Goal: Task Accomplishment & Management: Use online tool/utility

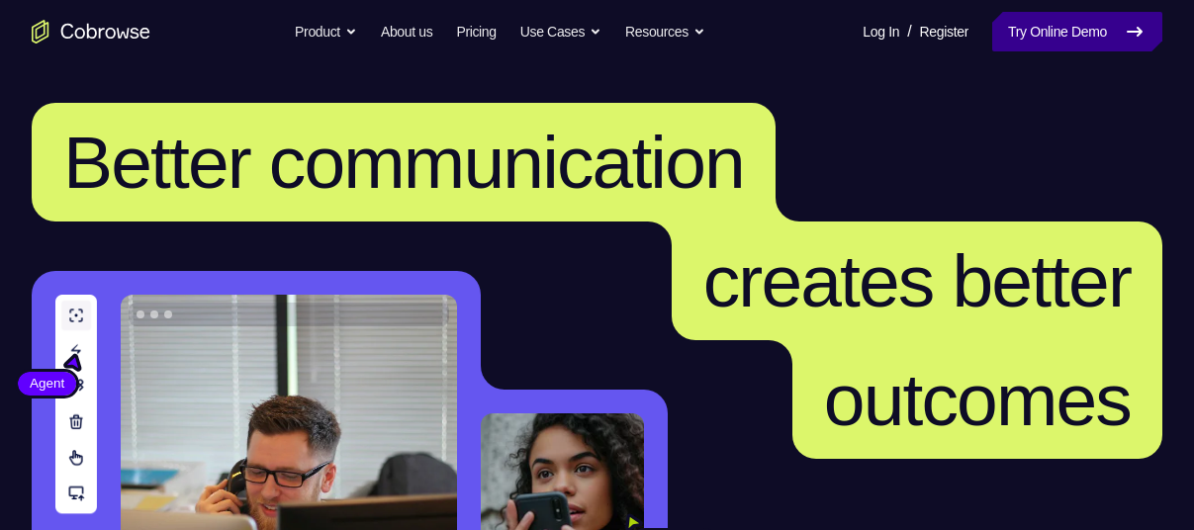
click at [1077, 31] on link "Try Online Demo" at bounding box center [1077, 32] width 170 height 40
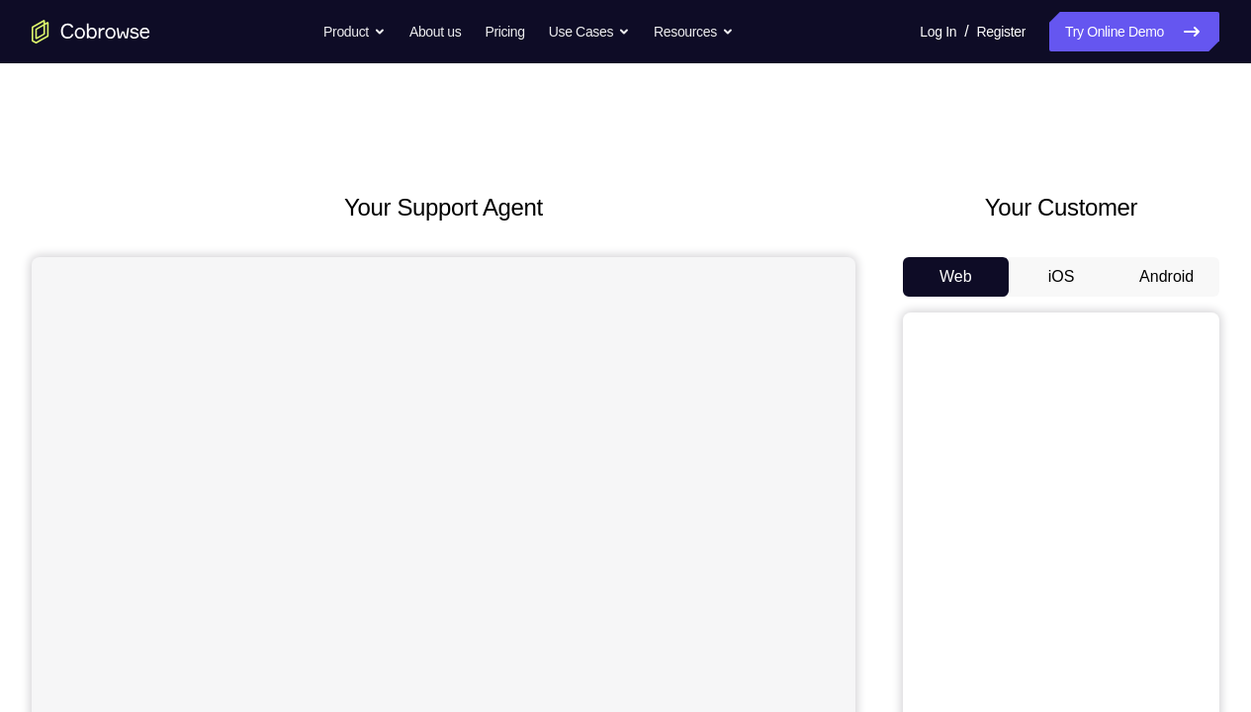
click at [1125, 282] on button "Android" at bounding box center [1167, 277] width 106 height 40
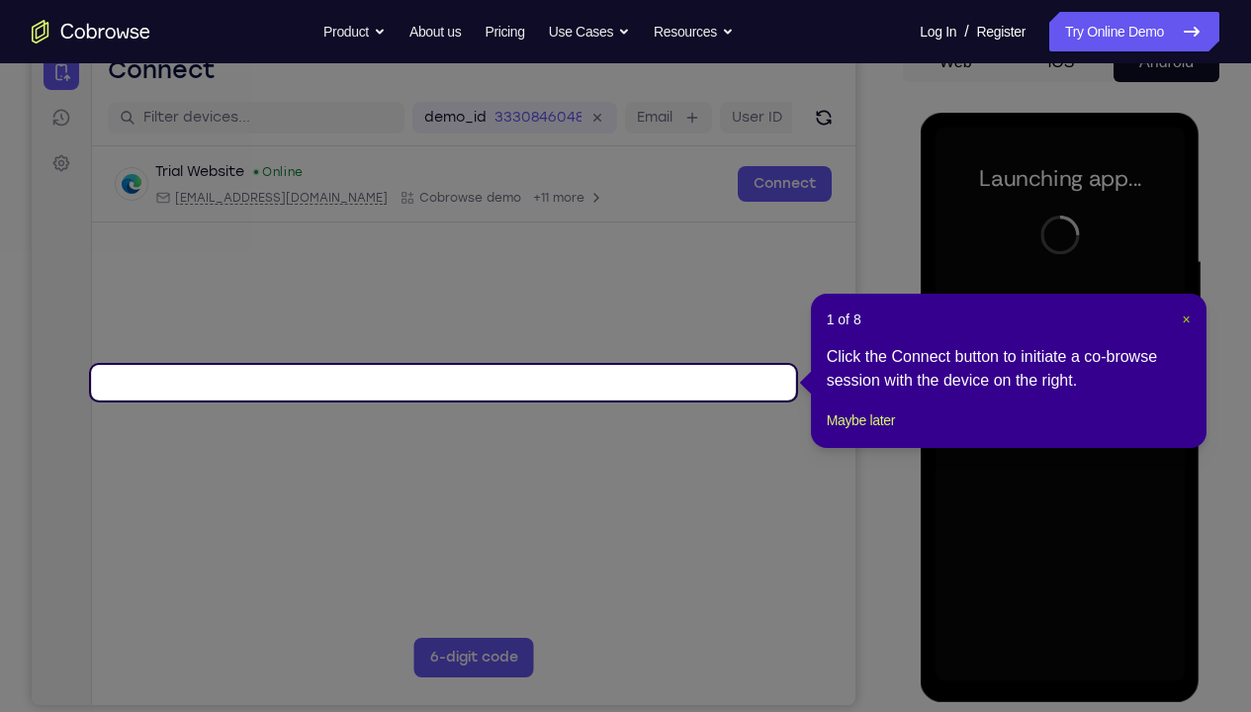
click at [1189, 312] on span "×" at bounding box center [1186, 320] width 8 height 16
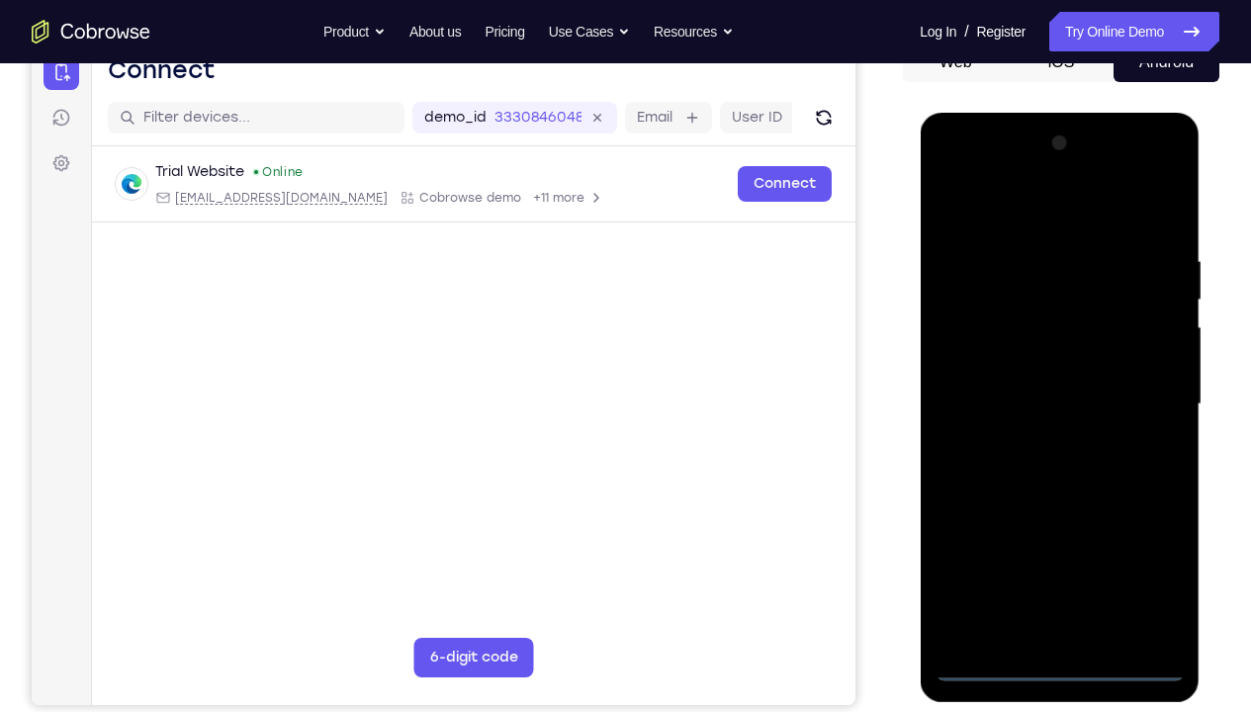
click at [1053, 529] on div at bounding box center [1059, 405] width 249 height 554
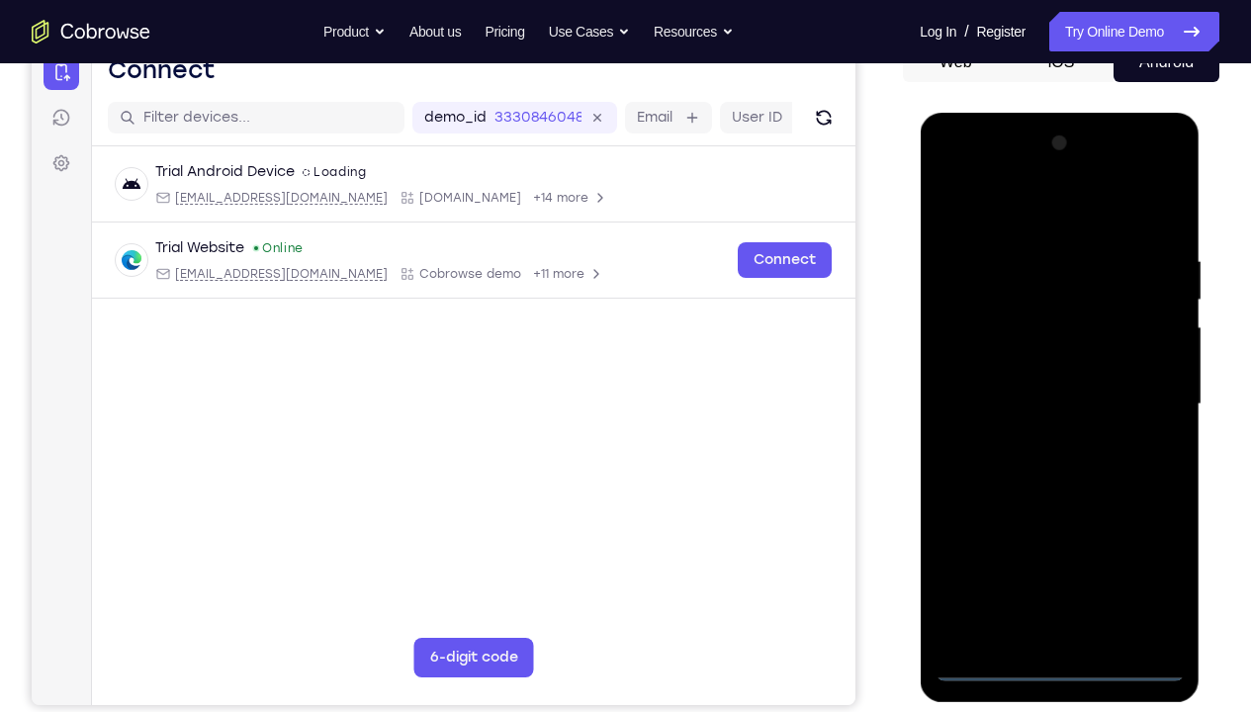
click at [1054, 529] on div at bounding box center [1059, 405] width 249 height 554
click at [1057, 529] on div at bounding box center [1059, 405] width 249 height 554
click at [1153, 529] on div at bounding box center [1059, 405] width 249 height 554
click at [972, 167] on div at bounding box center [1059, 405] width 249 height 554
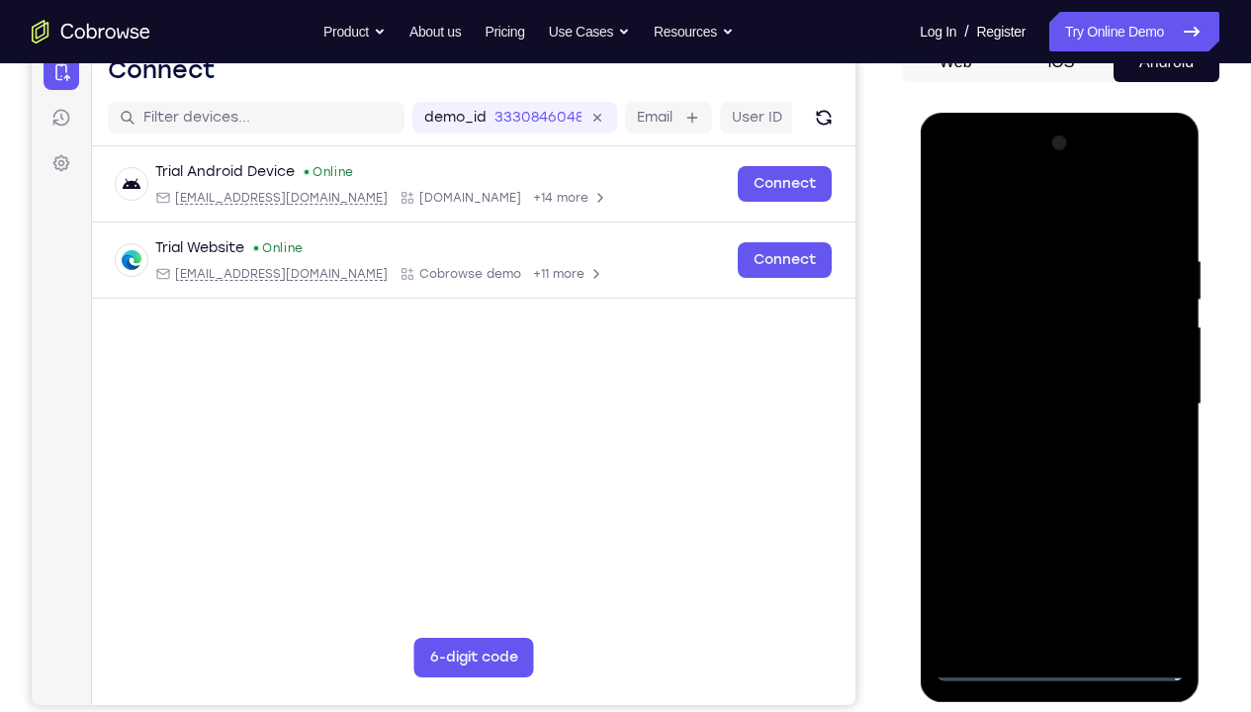
click at [1135, 386] on div at bounding box center [1059, 405] width 249 height 554
click at [1040, 430] on div at bounding box center [1059, 405] width 249 height 554
click at [1032, 383] on div at bounding box center [1059, 405] width 249 height 554
click at [1032, 356] on div at bounding box center [1059, 405] width 249 height 554
click at [1058, 400] on div at bounding box center [1059, 405] width 249 height 554
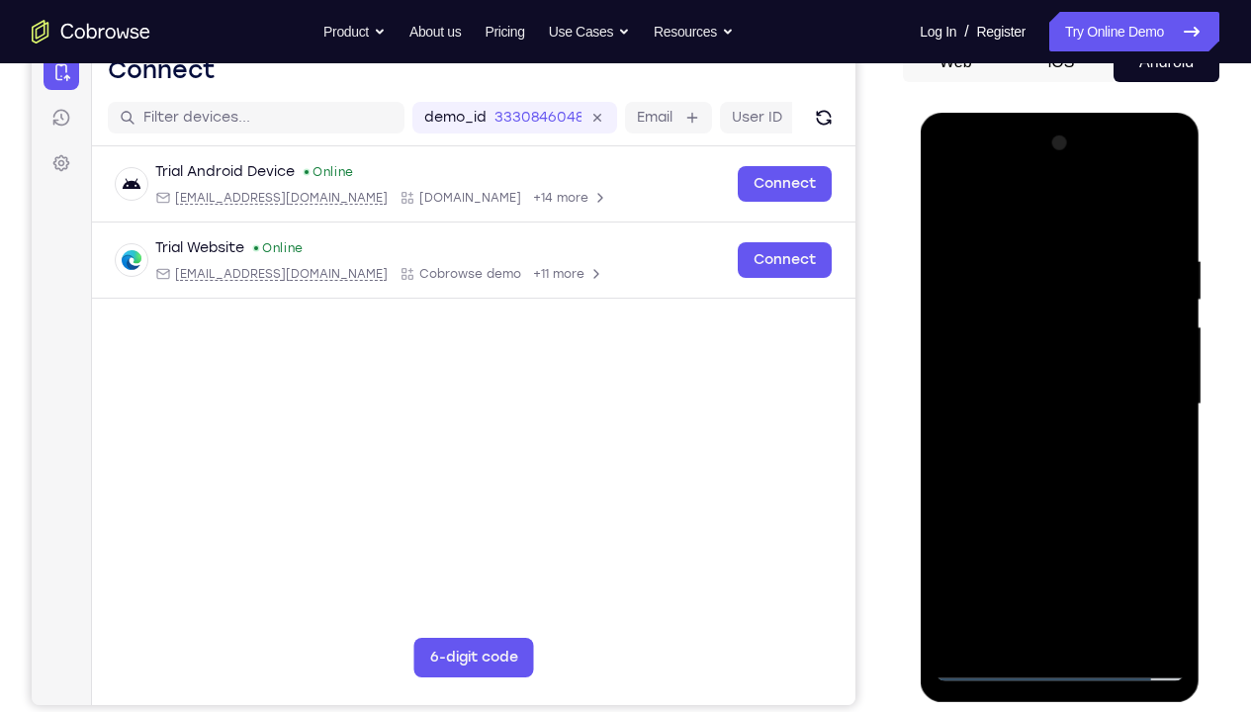
click at [1089, 467] on div at bounding box center [1059, 405] width 249 height 554
click at [1063, 456] on div at bounding box center [1059, 405] width 249 height 554
click at [1163, 429] on div at bounding box center [1059, 405] width 249 height 554
click at [1096, 494] on div at bounding box center [1059, 405] width 249 height 554
click at [1041, 253] on div at bounding box center [1059, 405] width 249 height 554
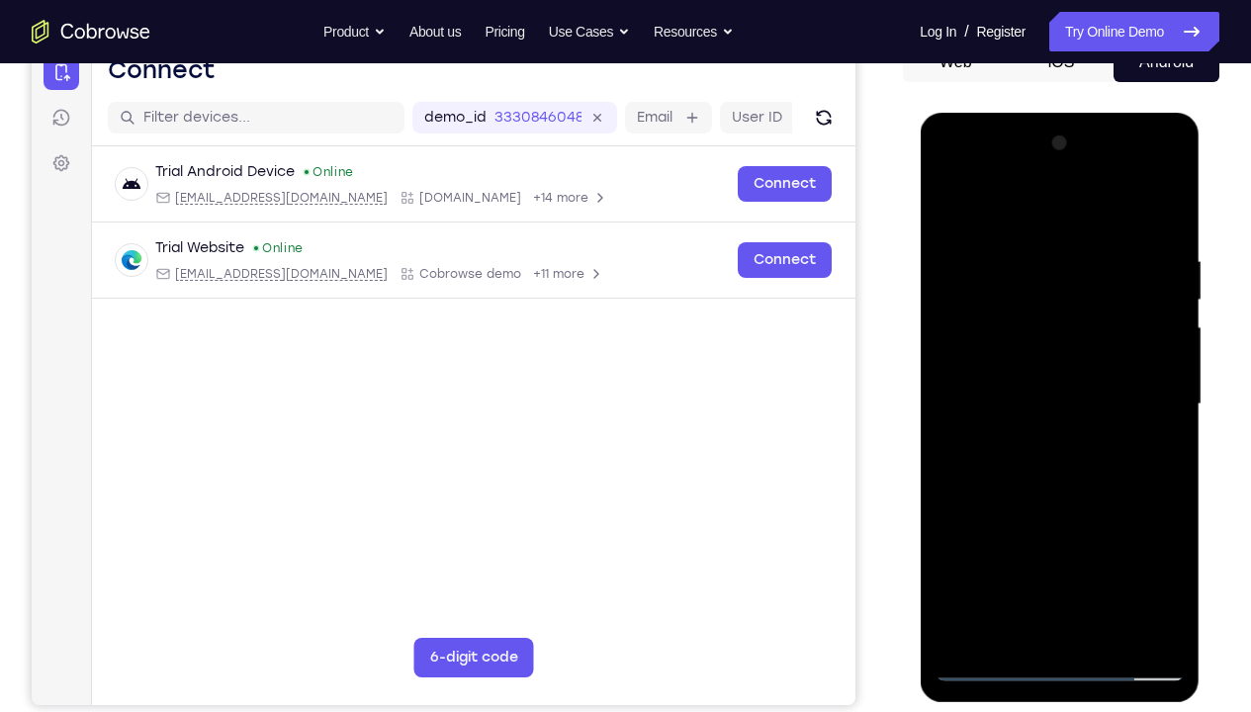
click at [1172, 529] on div at bounding box center [1059, 405] width 249 height 554
click at [1139, 529] on div at bounding box center [1059, 405] width 249 height 554
click at [957, 209] on div at bounding box center [1059, 405] width 249 height 554
click at [950, 199] on div at bounding box center [1059, 405] width 249 height 554
click at [1134, 529] on div at bounding box center [1059, 405] width 249 height 554
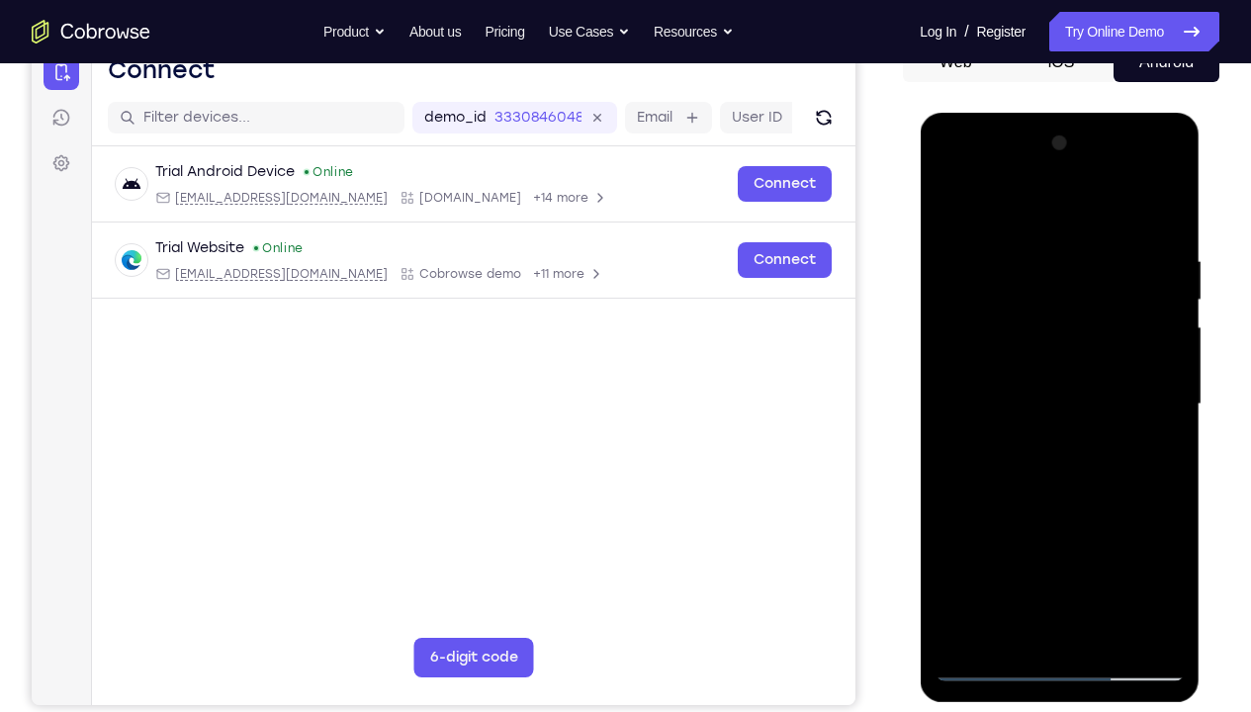
click at [964, 211] on div at bounding box center [1059, 405] width 249 height 554
click at [953, 199] on div at bounding box center [1059, 405] width 249 height 554
drag, startPoint x: 1130, startPoint y: 368, endPoint x: 995, endPoint y: 337, distance: 138.9
click at [995, 337] on div at bounding box center [1059, 405] width 249 height 554
drag, startPoint x: 1132, startPoint y: 359, endPoint x: 1079, endPoint y: 369, distance: 54.3
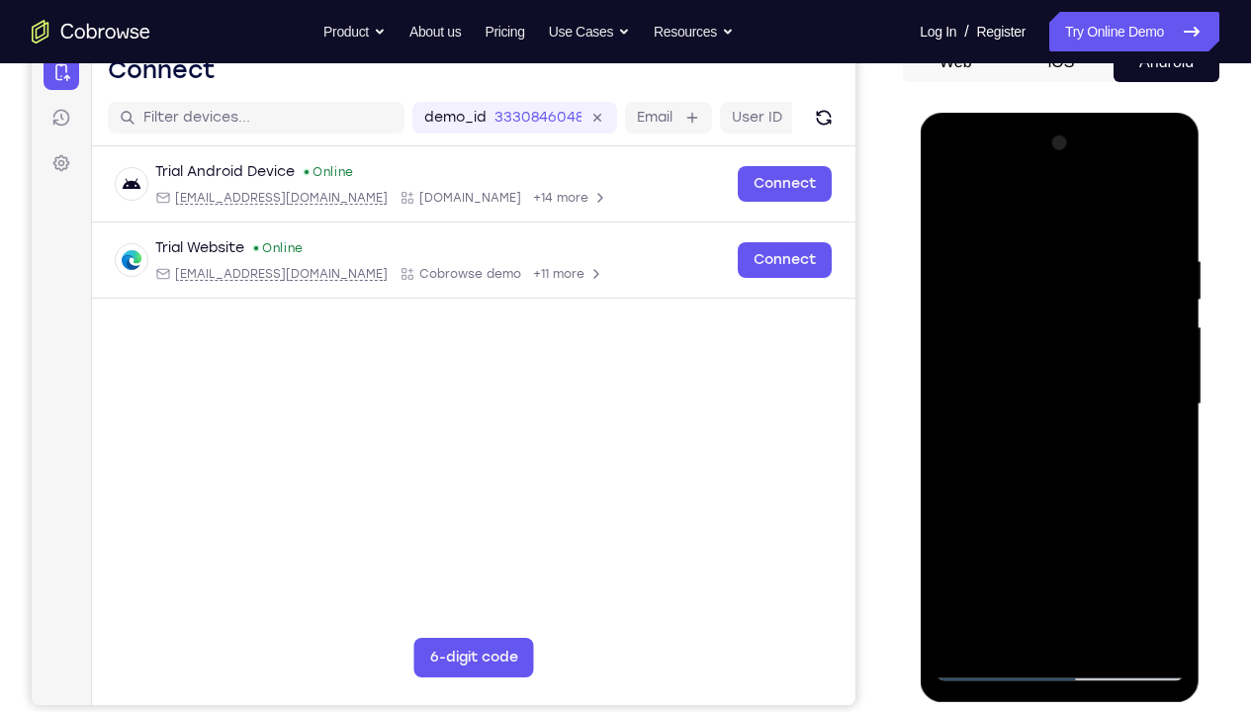
click at [1079, 369] on div at bounding box center [1059, 405] width 249 height 554
click at [1160, 207] on div at bounding box center [1059, 405] width 249 height 554
click at [1172, 348] on div at bounding box center [1059, 405] width 249 height 554
click at [1167, 198] on div at bounding box center [1059, 405] width 249 height 554
click at [950, 199] on div at bounding box center [1059, 405] width 249 height 554
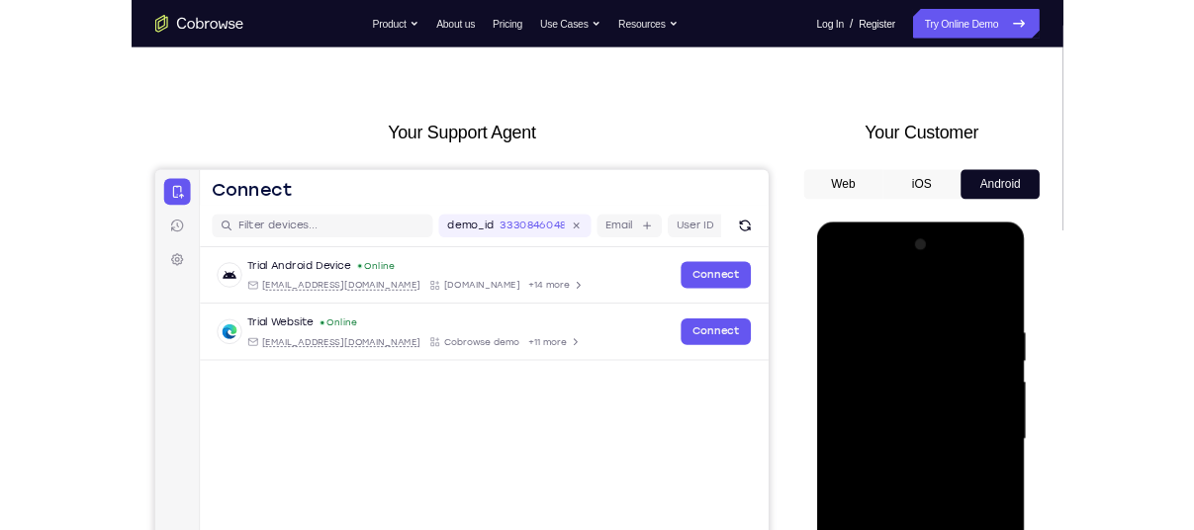
scroll to position [29, 0]
